Goal: Obtain resource: Obtain resource

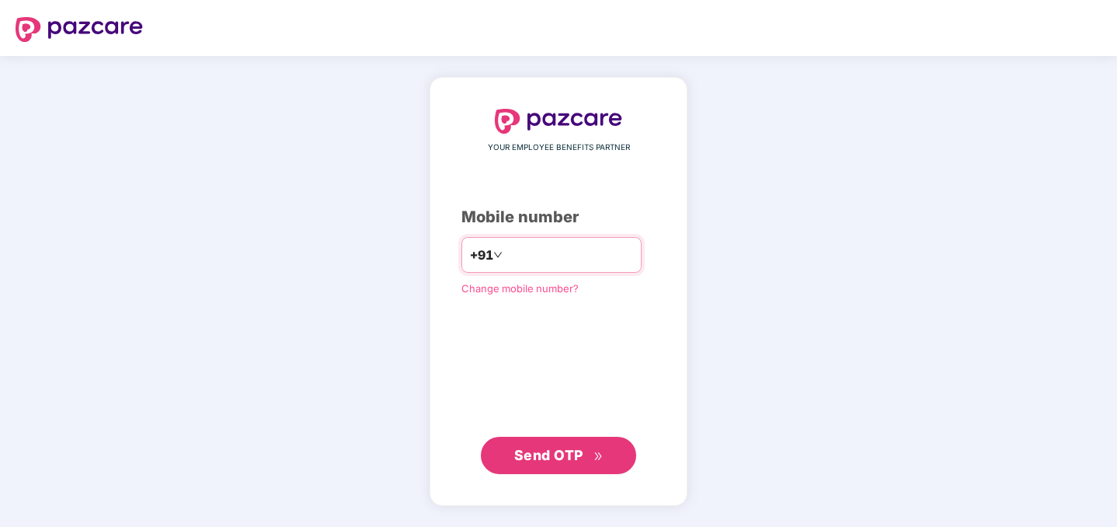
click at [542, 240] on div "+91" at bounding box center [551, 255] width 180 height 36
click at [542, 255] on input "number" at bounding box center [569, 254] width 127 height 25
type input "**********"
click at [546, 444] on span "Send OTP" at bounding box center [558, 454] width 89 height 22
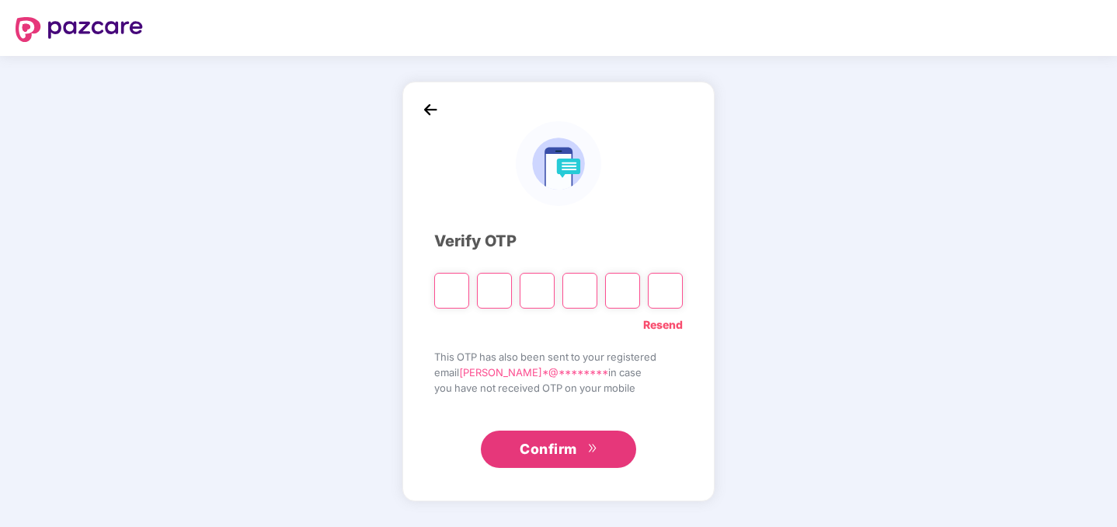
type input "*"
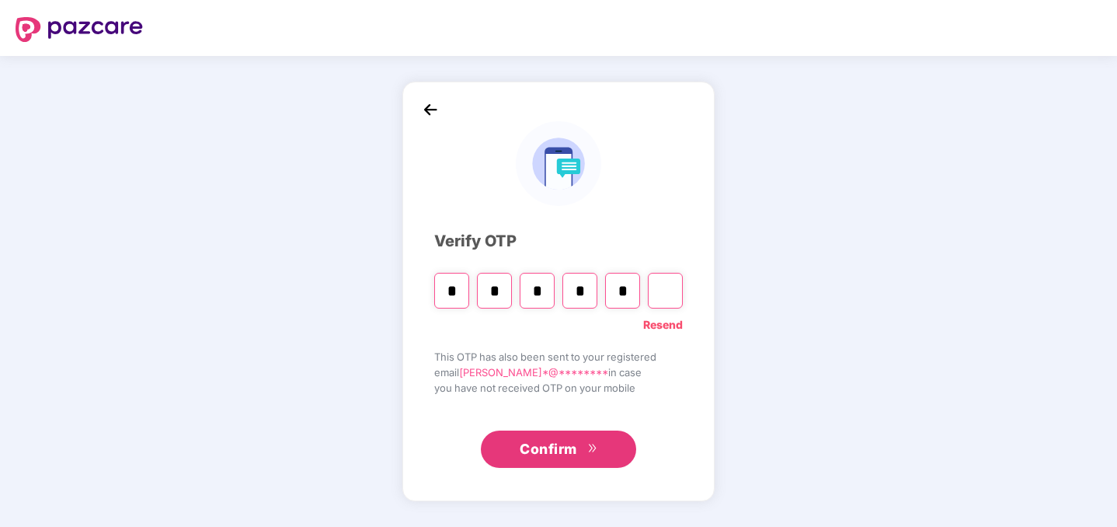
type input "*"
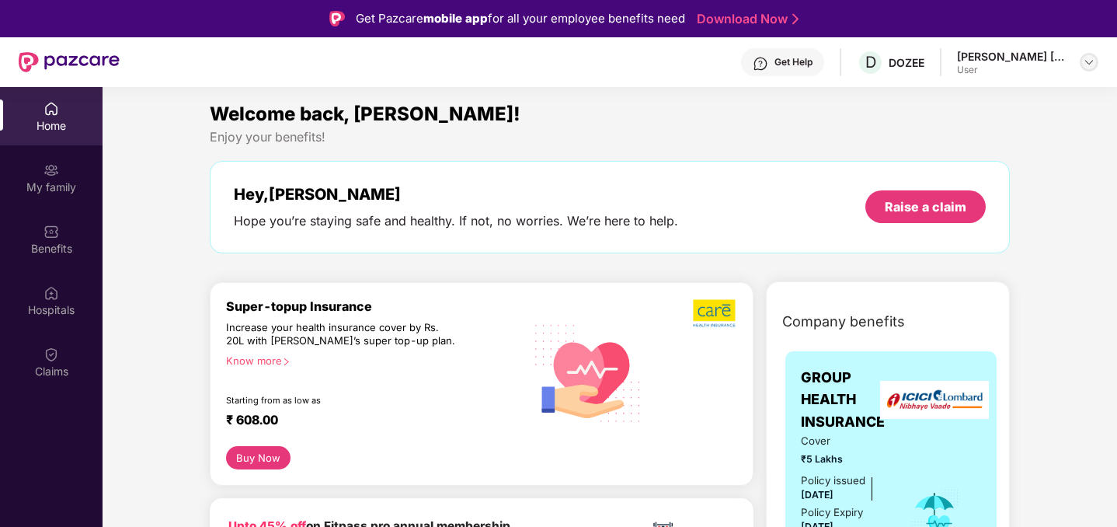
click at [1084, 61] on img at bounding box center [1089, 62] width 12 height 12
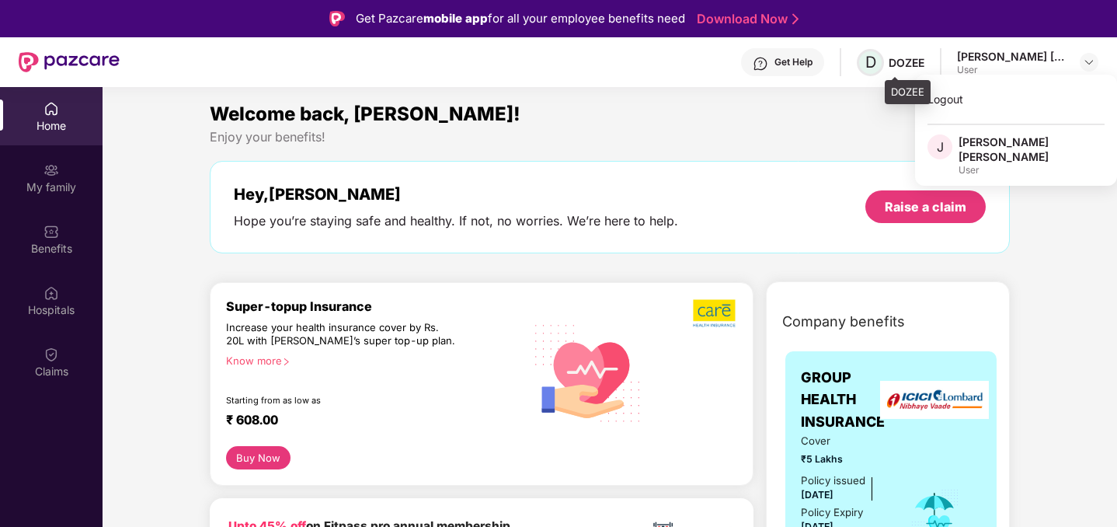
click at [876, 54] on span "D" at bounding box center [870, 62] width 11 height 19
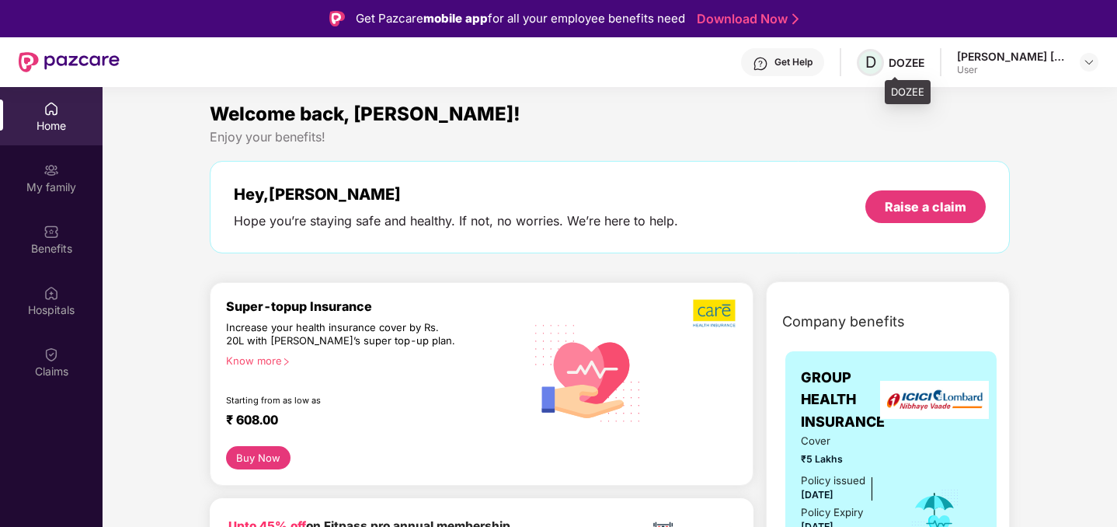
click at [884, 64] on span "D" at bounding box center [870, 62] width 27 height 27
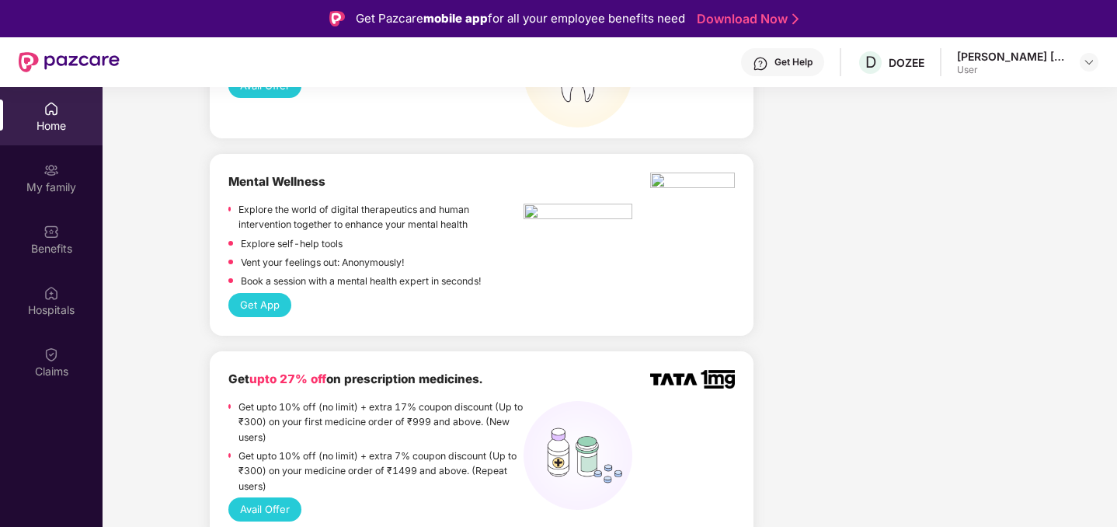
scroll to position [1458, 0]
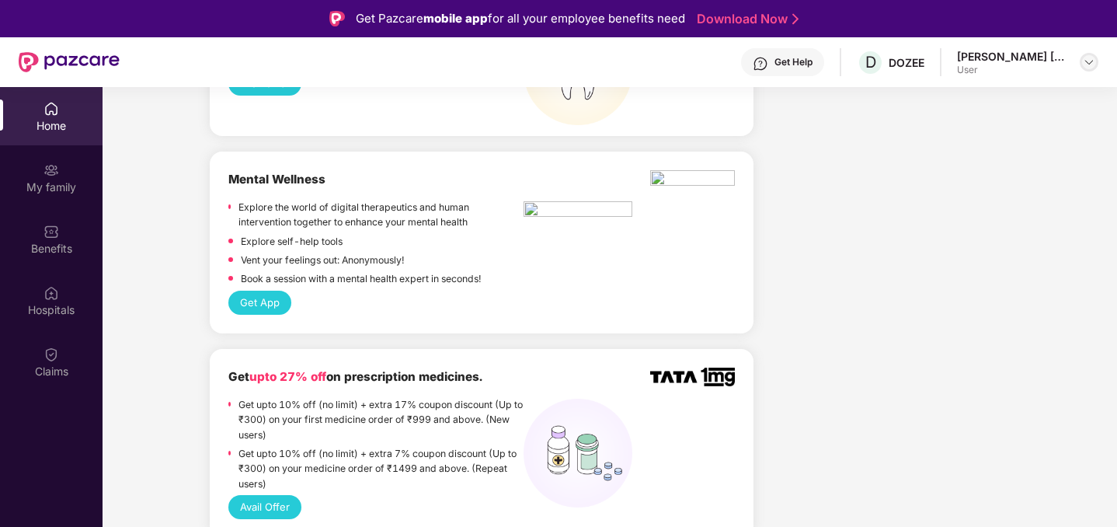
click at [1086, 59] on img at bounding box center [1089, 62] width 12 height 12
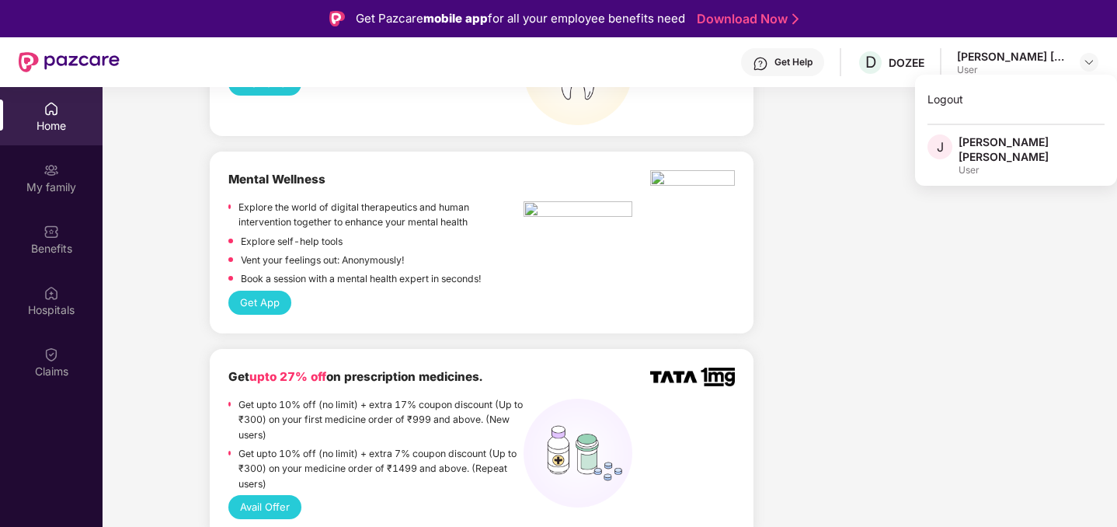
click at [996, 146] on div "[PERSON_NAME] [PERSON_NAME]" at bounding box center [1031, 149] width 146 height 30
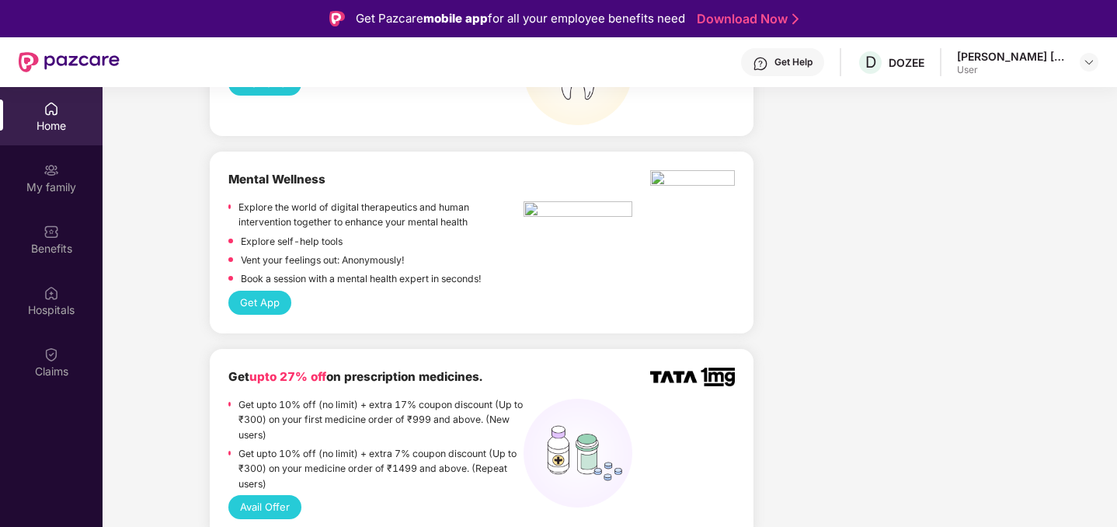
click at [1078, 64] on div "[PERSON_NAME] [PERSON_NAME] User" at bounding box center [1027, 62] width 141 height 27
click at [812, 56] on div "Get Help" at bounding box center [793, 62] width 38 height 12
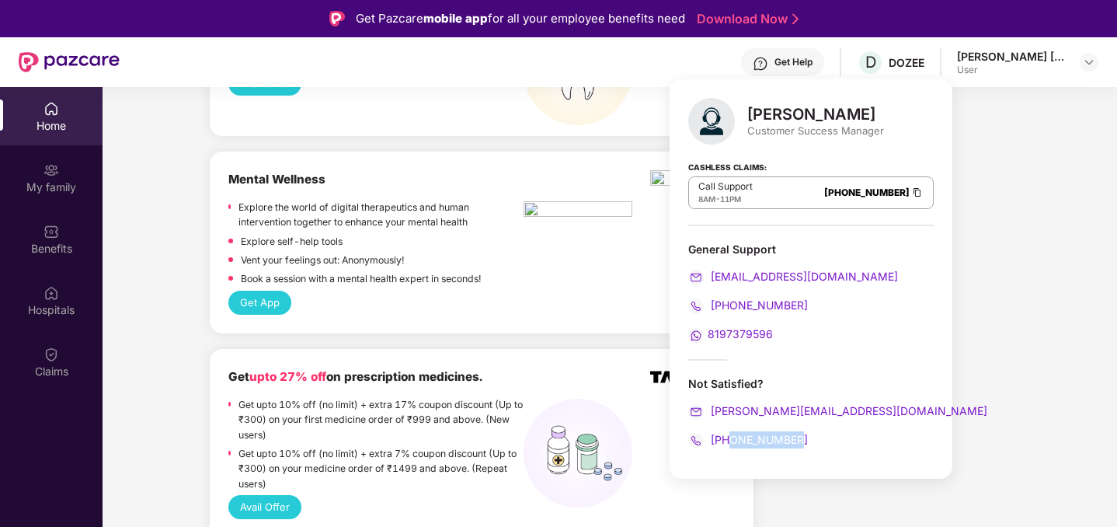
drag, startPoint x: 813, startPoint y: 436, endPoint x: 728, endPoint y: 433, distance: 85.5
click at [727, 433] on div "[PHONE_NUMBER]" at bounding box center [810, 439] width 245 height 17
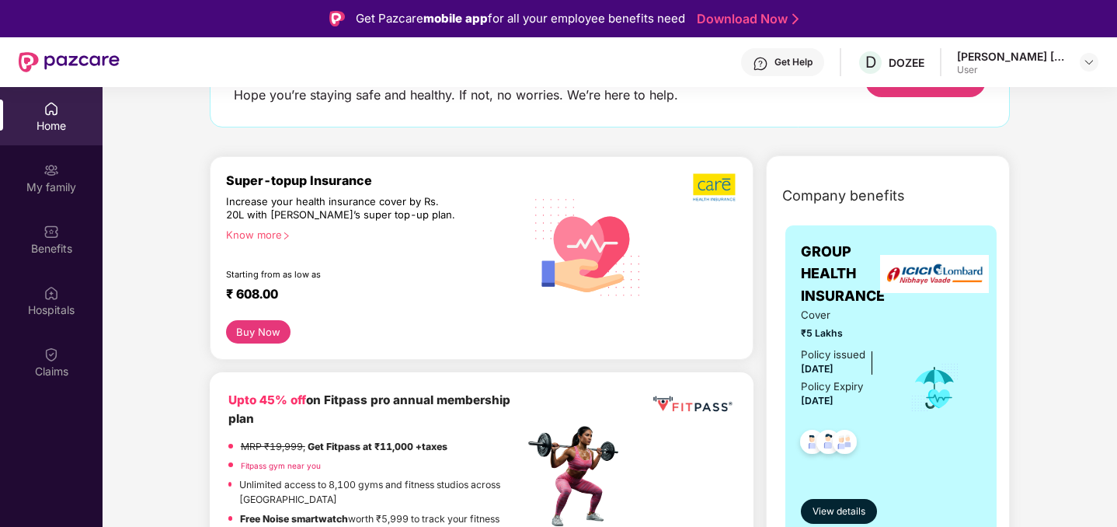
scroll to position [0, 0]
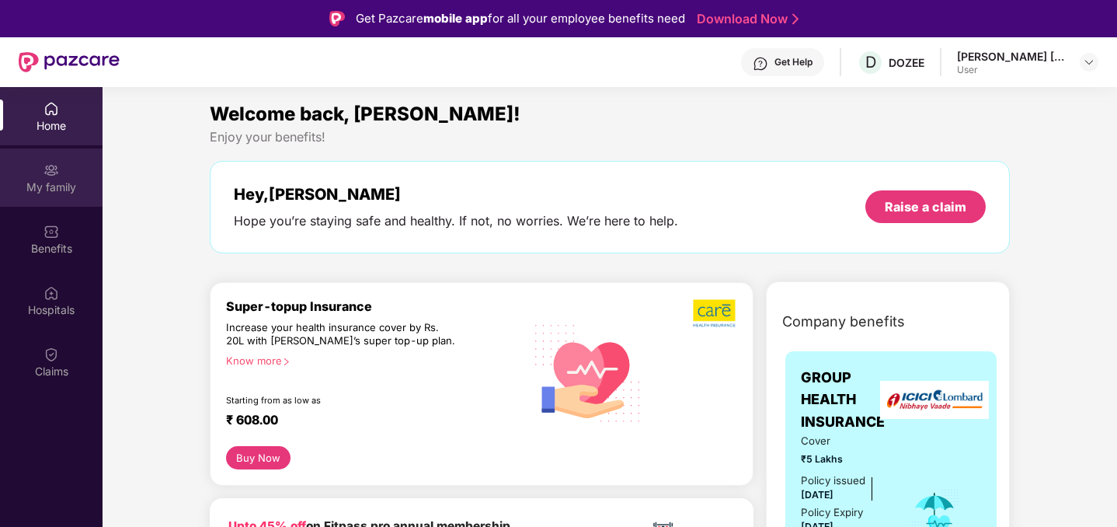
click at [37, 172] on div "My family" at bounding box center [51, 177] width 103 height 58
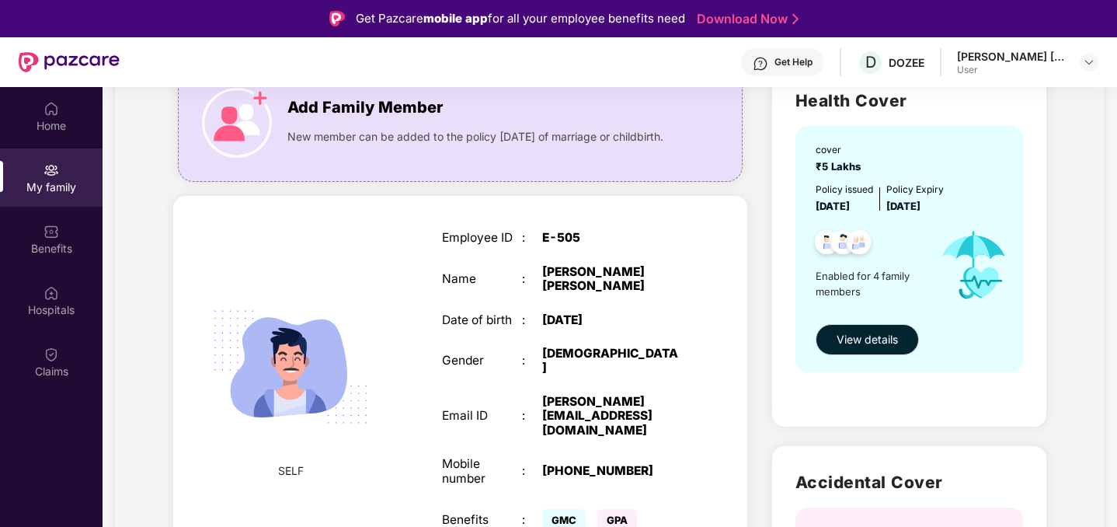
scroll to position [135, 0]
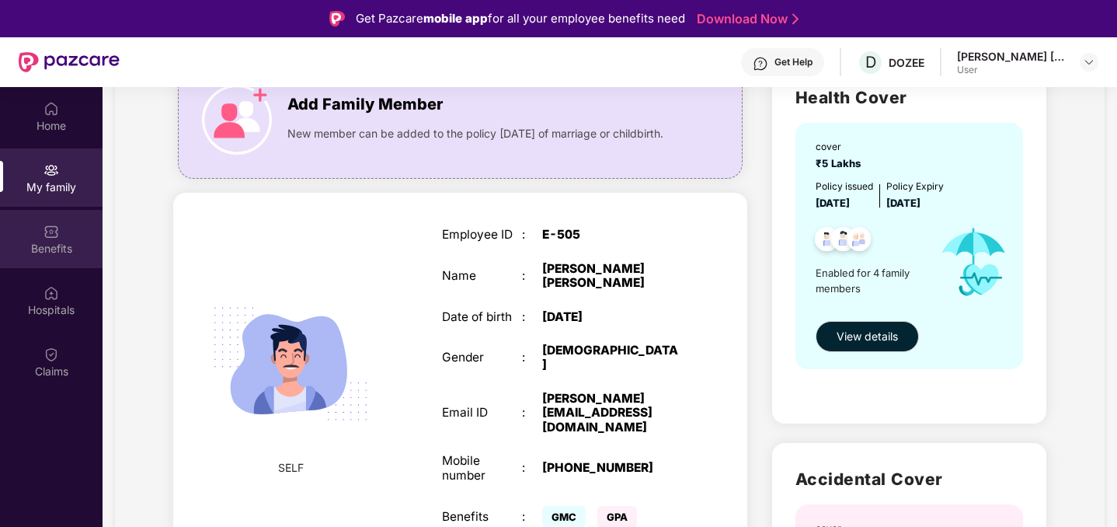
click at [75, 242] on div "Benefits" at bounding box center [51, 249] width 103 height 16
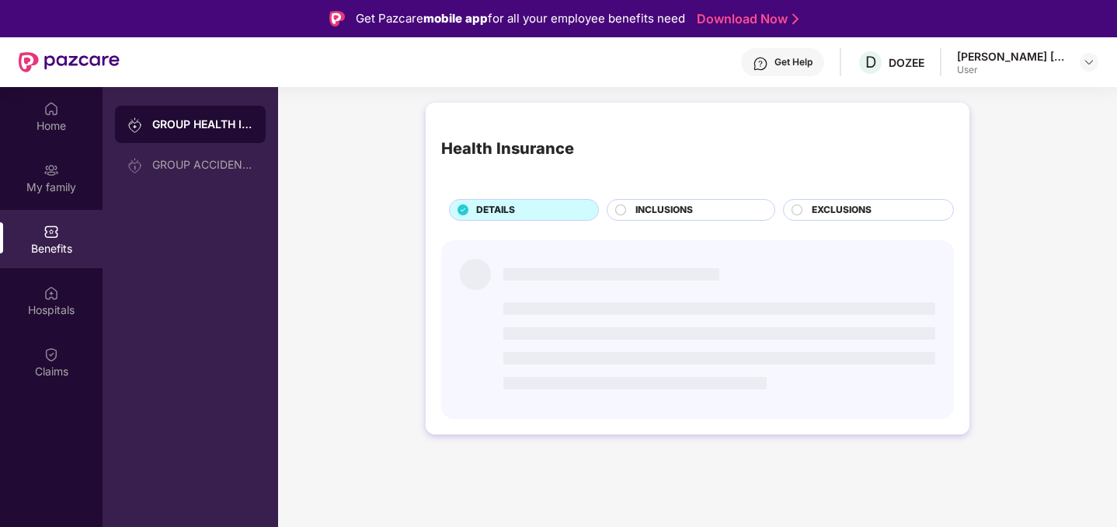
scroll to position [0, 0]
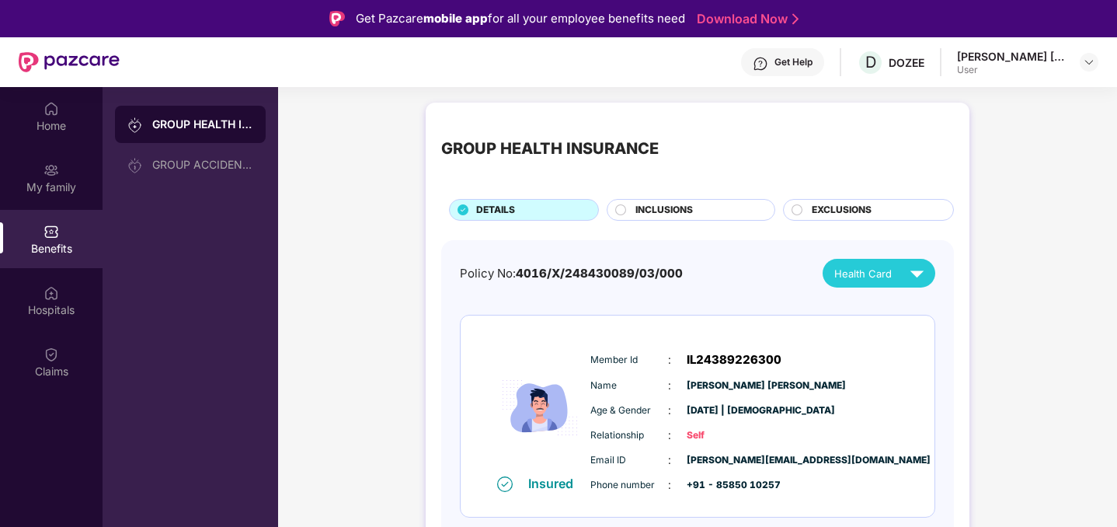
click at [759, 365] on span "IL24389226300" at bounding box center [734, 359] width 95 height 19
copy span "IL24389226300"
drag, startPoint x: 683, startPoint y: 271, endPoint x: 518, endPoint y: 271, distance: 164.6
click at [518, 271] on div "Policy No: 4016/X/248430089/03/000 Health Card" at bounding box center [697, 273] width 475 height 29
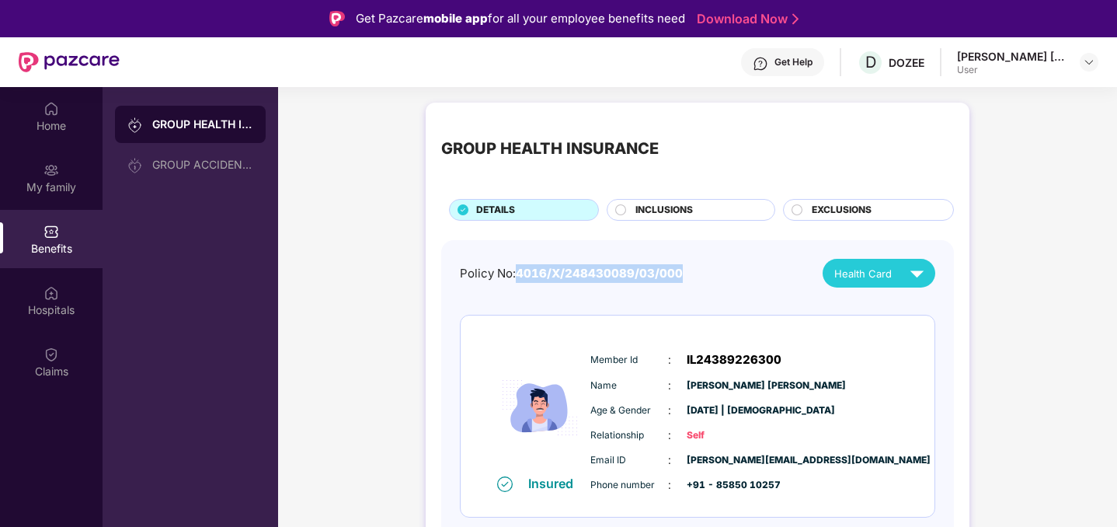
copy span "4016/X/248430089/03/000"
click at [581, 153] on div "GROUP HEALTH INSURANCE" at bounding box center [549, 149] width 217 height 24
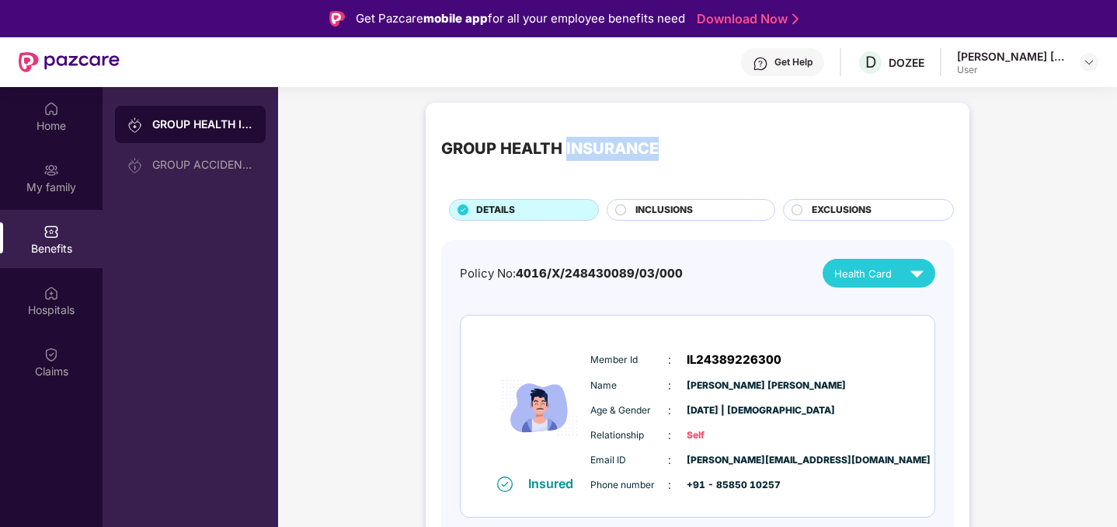
click at [581, 153] on div "GROUP HEALTH INSURANCE" at bounding box center [549, 149] width 217 height 24
click at [882, 270] on span "Health Card" at bounding box center [862, 274] width 57 height 16
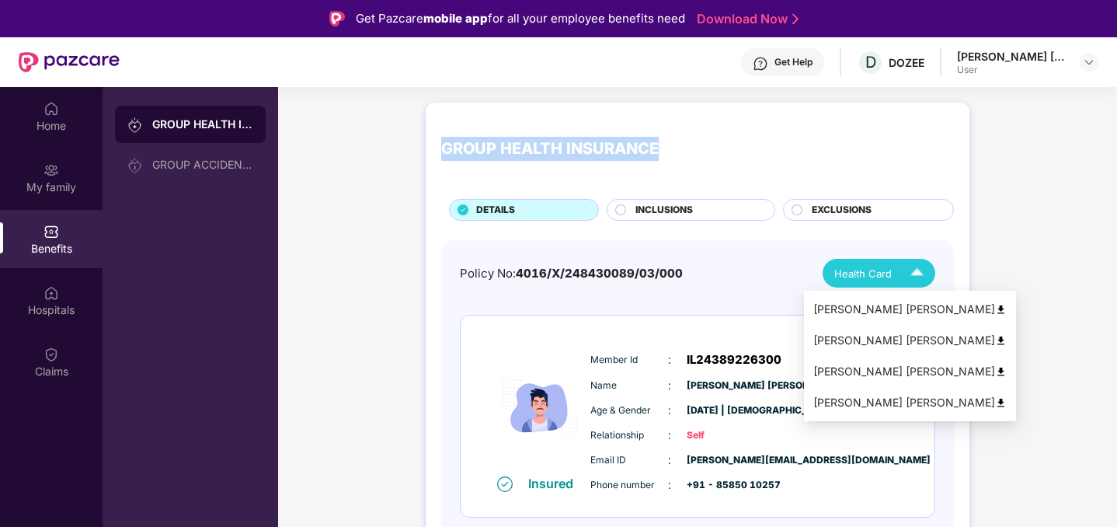
click at [995, 311] on img at bounding box center [1001, 310] width 12 height 12
